Goal: Task Accomplishment & Management: Manage account settings

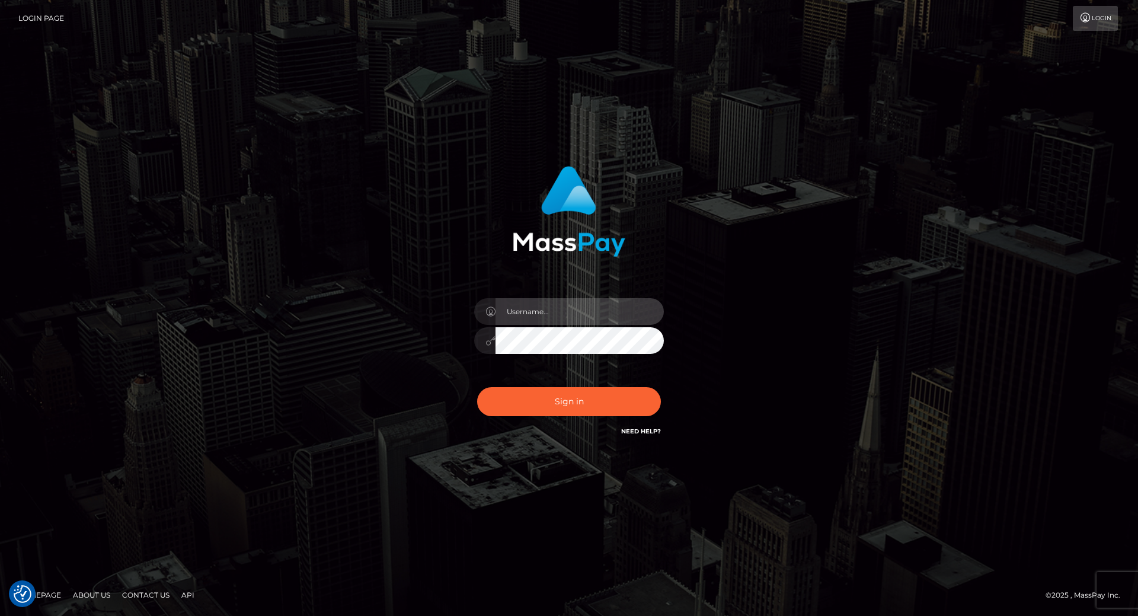
click at [532, 307] on input "text" at bounding box center [580, 311] width 168 height 27
type input "[PERSON_NAME].throne"
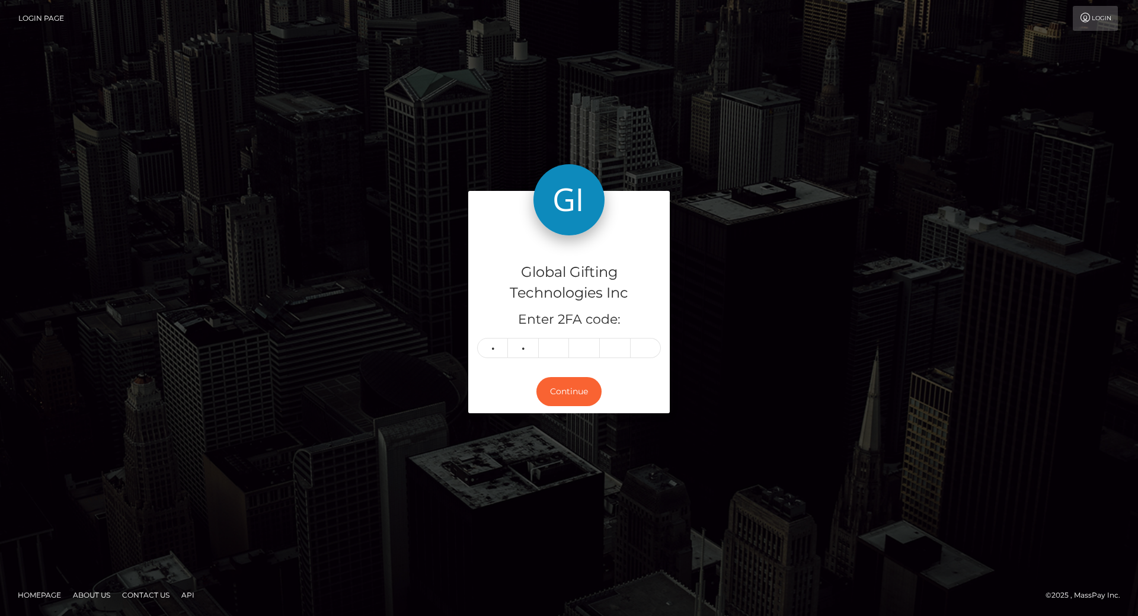
type input "3"
type input "5"
type input "0"
type input "6"
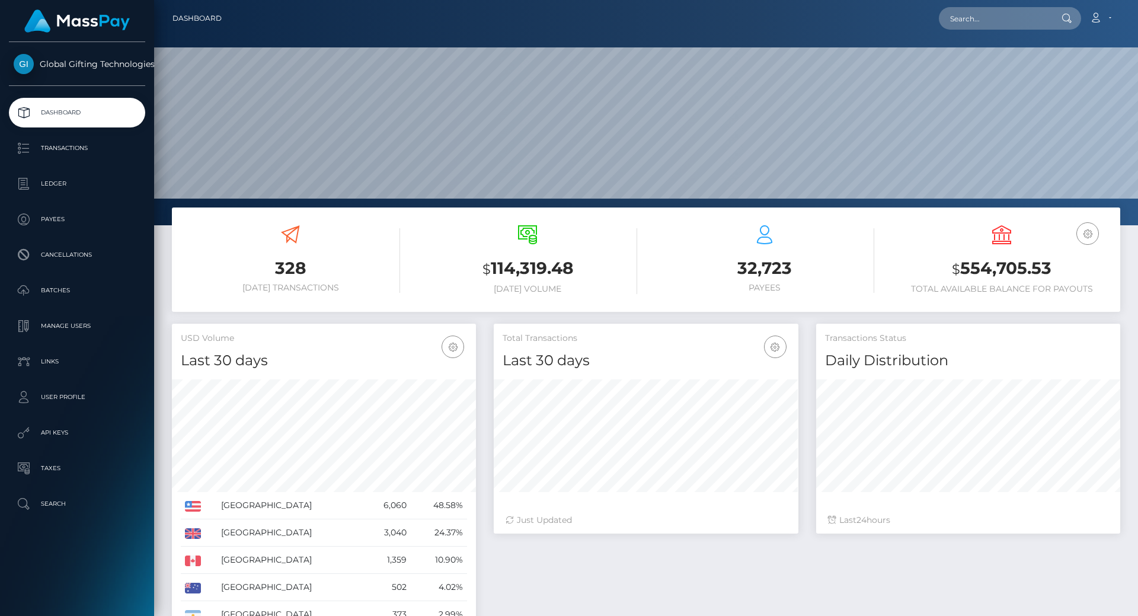
scroll to position [210, 305]
click at [1028, 260] on h3 "$ 554,705.53" at bounding box center [1001, 269] width 219 height 24
copy h3 "554,705.53"
